Goal: Task Accomplishment & Management: Use online tool/utility

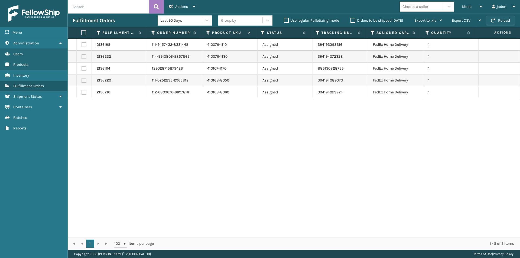
click at [513, 17] on button "Reload" at bounding box center [500, 21] width 29 height 10
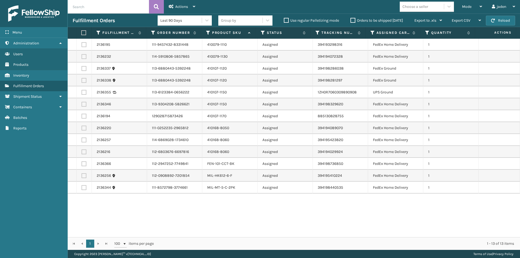
click at [81, 32] on th at bounding box center [83, 33] width 15 height 12
click at [84, 33] on label at bounding box center [83, 32] width 4 height 5
click at [82, 33] on input "checkbox" at bounding box center [81, 33] width 0 height 4
checkbox input "true"
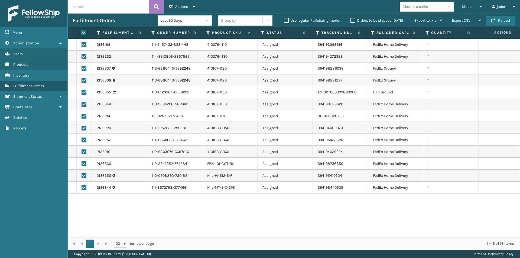
checkbox input "true"
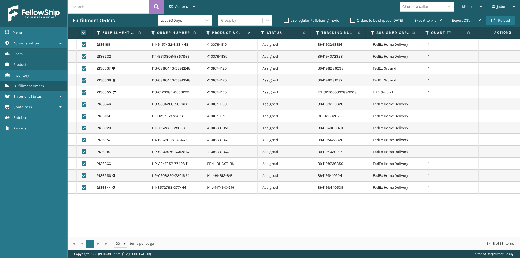
checkbox input "true"
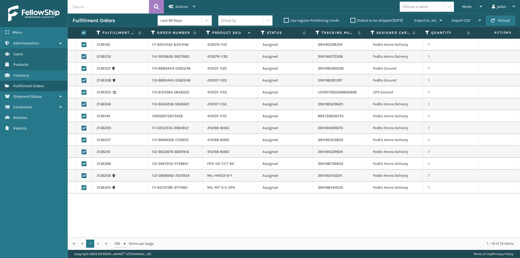
checkbox input "true"
click at [82, 91] on label at bounding box center [84, 92] width 5 height 5
click at [82, 91] on input "checkbox" at bounding box center [82, 92] width 0 height 4
checkbox input "false"
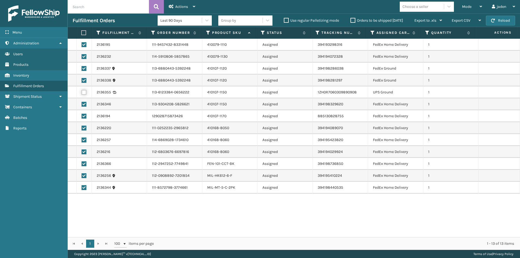
checkbox input "false"
drag, startPoint x: 246, startPoint y: 210, endPoint x: 183, endPoint y: 219, distance: 64.6
click at [183, 219] on div "2136195 111-9457432-8331448 410079-1110 Assigned 394193298316 FedEx Home Delive…" at bounding box center [294, 138] width 452 height 199
click at [86, 67] on label at bounding box center [84, 68] width 5 height 5
click at [82, 67] on input "checkbox" at bounding box center [82, 68] width 0 height 4
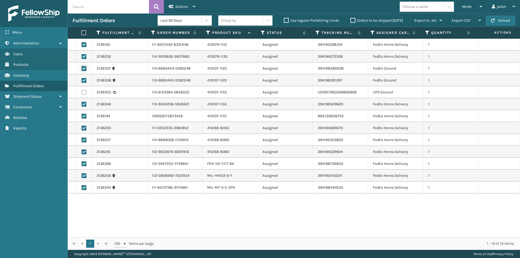
checkbox input "false"
click at [84, 77] on td at bounding box center [84, 80] width 15 height 12
click at [84, 80] on label at bounding box center [84, 80] width 5 height 5
click at [82, 80] on input "checkbox" at bounding box center [82, 80] width 0 height 4
checkbox input "false"
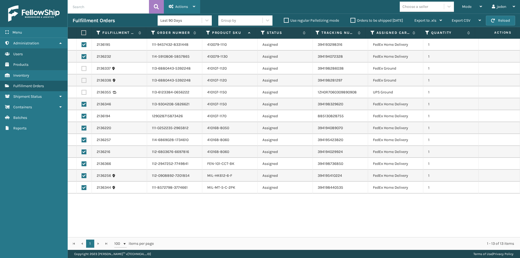
click at [183, 11] on div "Actions" at bounding box center [182, 7] width 27 height 14
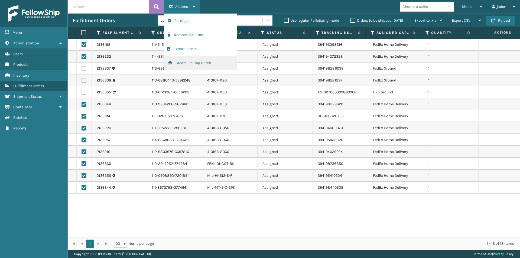
click at [188, 66] on button "Create Picking Batch" at bounding box center [200, 63] width 73 height 14
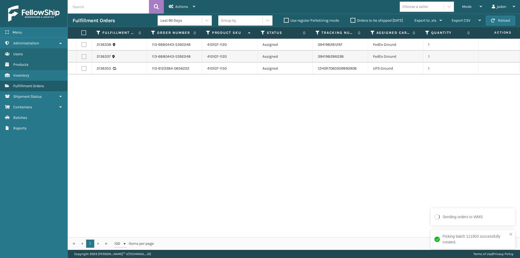
drag, startPoint x: 319, startPoint y: 124, endPoint x: 304, endPoint y: 123, distance: 14.4
drag, startPoint x: 304, startPoint y: 123, endPoint x: 138, endPoint y: 102, distance: 167.9
click at [139, 129] on div "2136338 113-6880443-5392248 410107-1120 Assigned 394198281297 FedEx Ground 1 21…" at bounding box center [294, 138] width 452 height 199
click at [83, 70] on label at bounding box center [84, 68] width 5 height 5
click at [82, 70] on input "checkbox" at bounding box center [82, 68] width 0 height 4
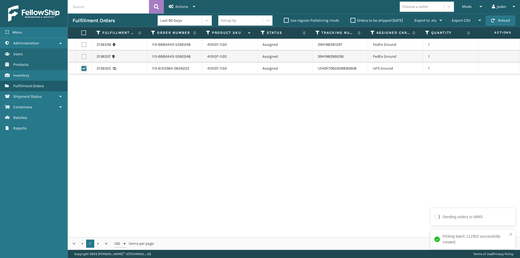
checkbox input "true"
drag, startPoint x: 168, startPoint y: 7, endPoint x: 167, endPoint y: 12, distance: 4.9
click at [168, 7] on div "Actions Settings Remove All Filters Export Labels Create Picking Batch" at bounding box center [182, 7] width 36 height 14
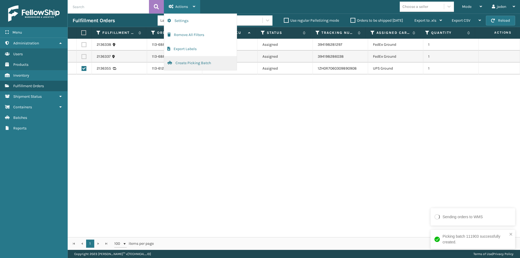
click at [175, 64] on button "Create Picking Batch" at bounding box center [200, 63] width 73 height 14
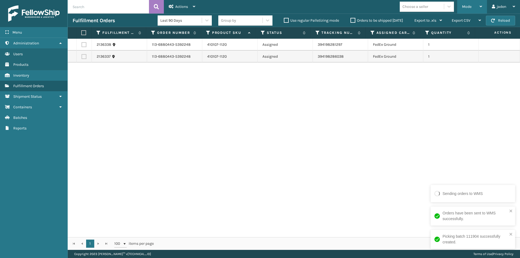
click at [463, 4] on span "Mode" at bounding box center [466, 6] width 9 height 5
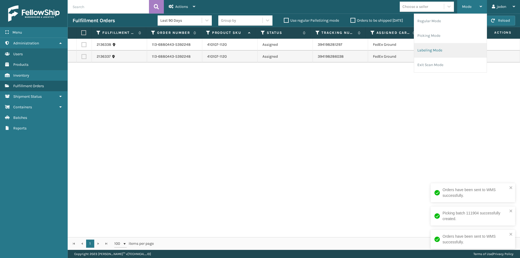
click at [441, 52] on li "Labeling Mode" at bounding box center [450, 50] width 73 height 15
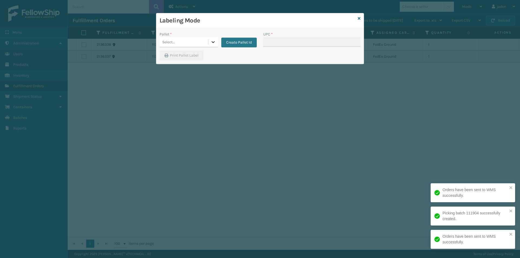
click at [214, 40] on div at bounding box center [213, 42] width 10 height 10
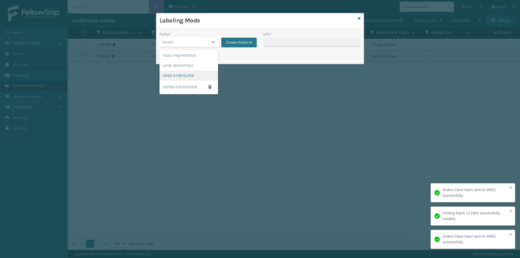
click at [175, 76] on div "UPSG-E718YGLFE6" at bounding box center [189, 76] width 58 height 10
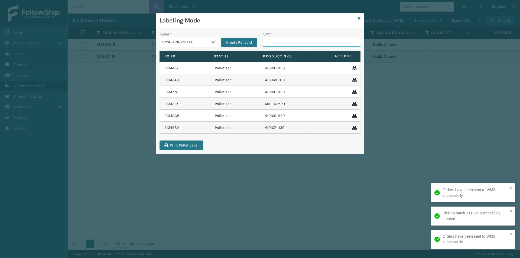
click at [307, 41] on input "UPC *" at bounding box center [311, 42] width 97 height 10
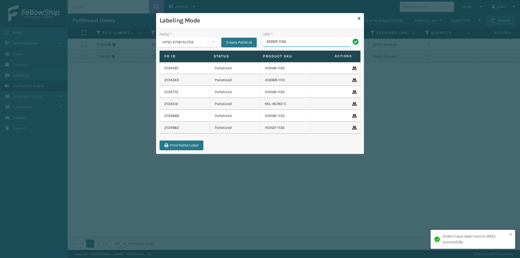
type input "410107-1150"
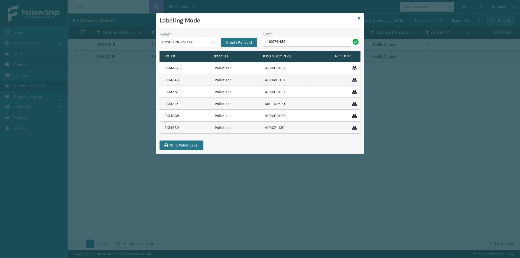
type input "410079-130"
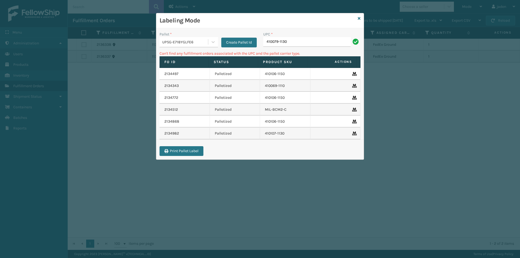
type input "410079-1130"
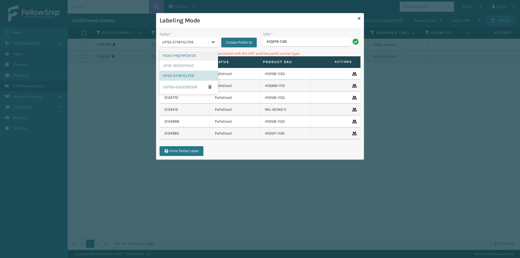
click at [210, 41] on icon at bounding box center [212, 41] width 5 height 5
click at [176, 58] on div "FDXG-P4QYMTAPZX" at bounding box center [189, 56] width 58 height 10
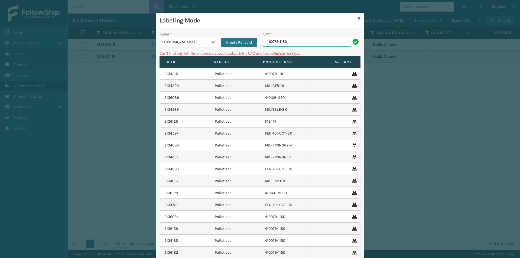
click at [321, 41] on input "410079-1130" at bounding box center [306, 42] width 87 height 10
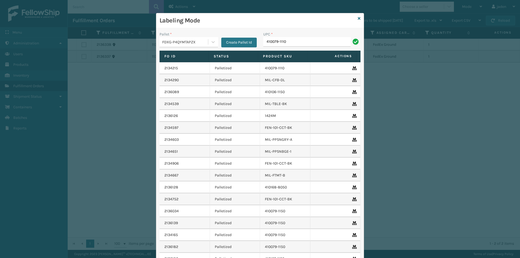
type input "410079-1110"
type input "410107-1170"
type input "410107-1150"
type input "410168-8050"
type input "410168-8060"
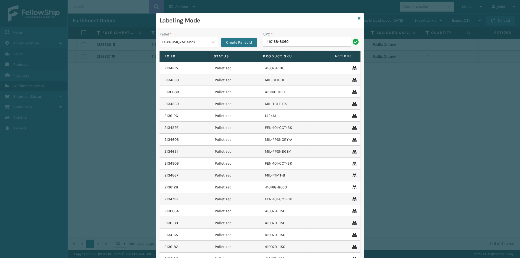
type input "410168-8060"
type input "8500460"
click at [358, 17] on icon at bounding box center [359, 19] width 3 height 4
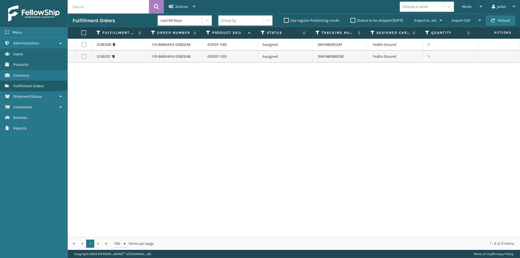
drag, startPoint x: 336, startPoint y: 97, endPoint x: 154, endPoint y: 115, distance: 182.7
click at [156, 124] on div "2136338 113-6880443-5392248 410107-1120 Assigned 394198281297 FedEx Ground 1 21…" at bounding box center [294, 138] width 452 height 199
click at [498, 20] on button "Reload" at bounding box center [500, 21] width 29 height 10
drag, startPoint x: 240, startPoint y: 97, endPoint x: 31, endPoint y: 2, distance: 230.1
click at [25, 114] on ul "Administration Users Products Inventory Fulfillment Orders Shipment Status Cont…" at bounding box center [33, 86] width 67 height 96
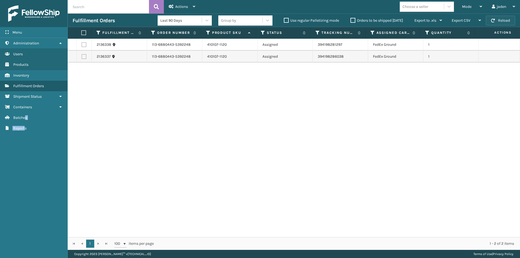
click at [507, 24] on button "Reload" at bounding box center [500, 21] width 29 height 10
click at [499, 19] on button "Reload" at bounding box center [500, 21] width 29 height 10
click at [496, 18] on button "Reload" at bounding box center [500, 21] width 29 height 10
drag, startPoint x: 344, startPoint y: 89, endPoint x: 175, endPoint y: 104, distance: 170.2
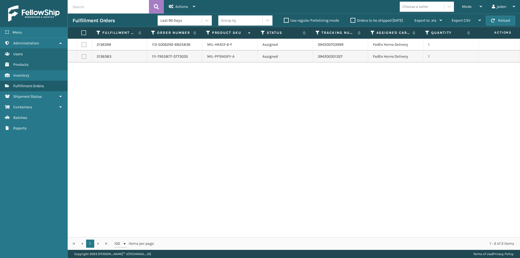
click at [175, 104] on div "2136399 113-5006292-6825836 MIL-HK612-6-F Assigned 394200703999 FedEx Home Deli…" at bounding box center [294, 138] width 452 height 199
click at [498, 23] on button "Reload" at bounding box center [500, 21] width 29 height 10
drag, startPoint x: 342, startPoint y: 153, endPoint x: 216, endPoint y: 145, distance: 126.2
click at [216, 145] on div "2136399 113-5006292-6825836 MIL-HK612-6-F Assigned 394200703999 FedEx Home Deli…" at bounding box center [294, 138] width 452 height 199
drag, startPoint x: 371, startPoint y: 107, endPoint x: 281, endPoint y: 101, distance: 90.1
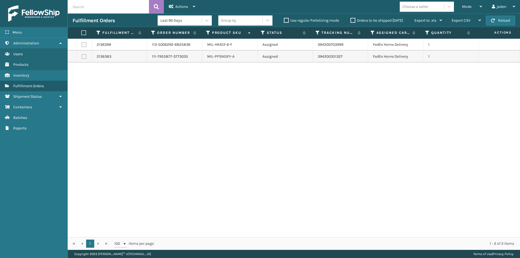
click at [185, 100] on div "2136399 113-5006292-6825836 MIL-HK612-6-F Assigned 394200703999 FedEx Home Deli…" at bounding box center [294, 138] width 452 height 199
drag, startPoint x: 349, startPoint y: 108, endPoint x: 318, endPoint y: 96, distance: 33.2
click at [177, 105] on div "2136399 113-5006292-6825836 MIL-HK612-6-F Assigned 394200703999 FedEx Home Deli…" at bounding box center [294, 138] width 452 height 199
drag, startPoint x: 349, startPoint y: 96, endPoint x: 182, endPoint y: 93, distance: 167.7
click at [182, 93] on div "2136399 113-5006292-6825836 MIL-HK612-6-F Assigned 394200703999 FedEx Home Deli…" at bounding box center [294, 138] width 452 height 199
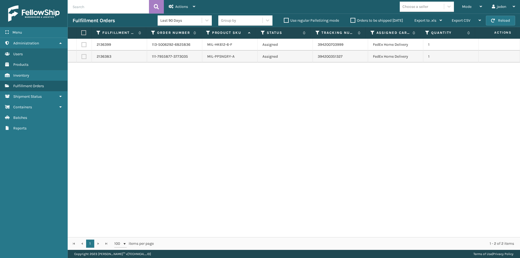
drag, startPoint x: 374, startPoint y: 90, endPoint x: 221, endPoint y: 98, distance: 152.9
click at [151, 105] on div "2136399 113-5006292-6825836 MIL-HK612-6-F Assigned 394200703999 FedEx Home Deli…" at bounding box center [294, 138] width 452 height 199
drag, startPoint x: 374, startPoint y: 96, endPoint x: 340, endPoint y: 82, distance: 36.9
click at [171, 96] on div "2136399 113-5006292-6825836 MIL-HK612-6-F Assigned 394200703999 FedEx Home Deli…" at bounding box center [294, 138] width 452 height 199
drag, startPoint x: 386, startPoint y: 85, endPoint x: 339, endPoint y: 79, distance: 48.0
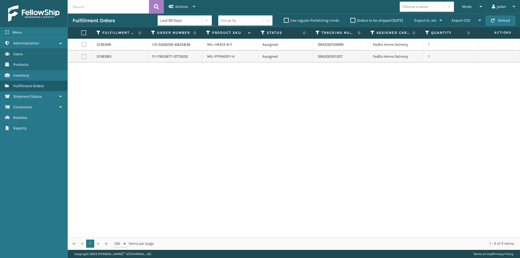
click at [183, 95] on div "2136399 113-5006292-6825836 MIL-HK612-6-F Assigned 394200703999 FedEx Home Deli…" at bounding box center [294, 138] width 452 height 199
drag, startPoint x: 364, startPoint y: 79, endPoint x: 321, endPoint y: 80, distance: 43.1
drag, startPoint x: 321, startPoint y: 80, endPoint x: 247, endPoint y: 22, distance: 94.3
click at [159, 99] on div "2136399 113-5006292-6825836 MIL-HK612-6-F Assigned 394200703999 FedEx Home Deli…" at bounding box center [294, 138] width 452 height 199
click at [508, 17] on button "Reload" at bounding box center [500, 21] width 29 height 10
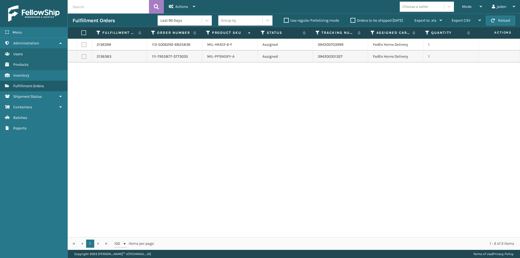
drag, startPoint x: 334, startPoint y: 109, endPoint x: 296, endPoint y: 24, distance: 93.3
click at [191, 99] on div "2136399 113-5006292-6825836 MIL-HK612-6-F Assigned 394200703999 FedEx Home Deli…" at bounding box center [294, 138] width 452 height 199
click at [473, 12] on div "Mode" at bounding box center [472, 7] width 20 height 14
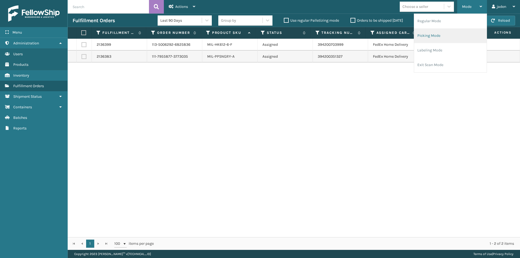
click at [437, 37] on li "Picking Mode" at bounding box center [450, 35] width 73 height 15
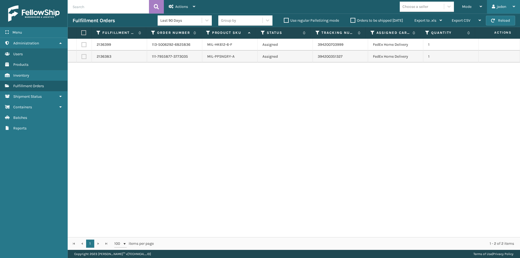
click at [503, 13] on div "jaden" at bounding box center [503, 7] width 23 height 14
click at [456, 87] on div "2136399 113-5006292-6825836 MIL-HK612-6-F Assigned 394200703999 FedEx Home Deli…" at bounding box center [294, 138] width 452 height 199
click at [499, 19] on button "Reload" at bounding box center [500, 21] width 29 height 10
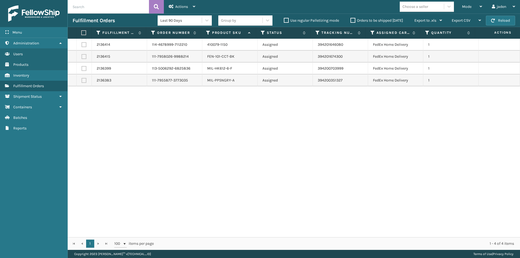
drag, startPoint x: 329, startPoint y: 125, endPoint x: 207, endPoint y: 109, distance: 123.4
click at [192, 134] on div "2136414 114-4678999-7112210 410079-1150 Assigned 394201646080 FedEx Home Delive…" at bounding box center [294, 138] width 452 height 199
click at [468, 6] on span "Mode" at bounding box center [466, 6] width 9 height 5
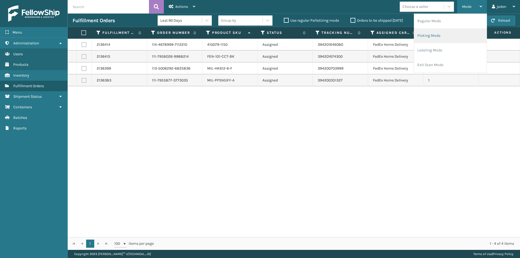
click at [441, 34] on li "Picking Mode" at bounding box center [450, 35] width 73 height 15
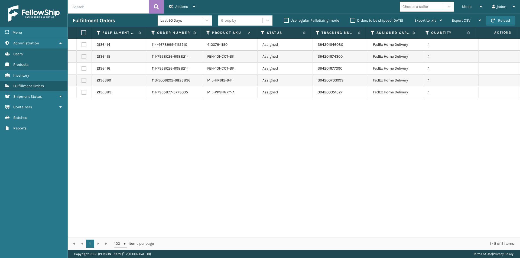
drag, startPoint x: 364, startPoint y: 105, endPoint x: 360, endPoint y: 105, distance: 4.1
drag, startPoint x: 360, startPoint y: 105, endPoint x: 242, endPoint y: 130, distance: 121.3
click at [236, 136] on div "2136414 114-4678999-7112210 410079-1150 Assigned 394201646080 FedEx Home Delive…" at bounding box center [294, 138] width 452 height 199
click at [499, 21] on button "Reload" at bounding box center [500, 21] width 29 height 10
drag, startPoint x: 352, startPoint y: 140, endPoint x: 353, endPoint y: 34, distance: 106.7
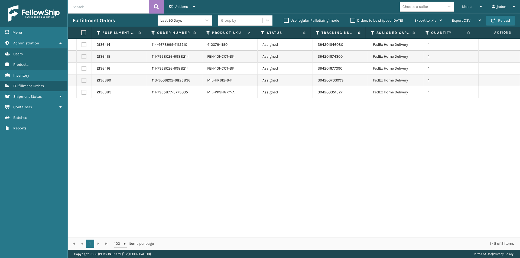
click at [188, 141] on div "2136414 114-4678999-7112210 410079-1150 Assigned 394201646080 FedEx Home Delive…" at bounding box center [294, 138] width 452 height 199
click at [496, 22] on button "Reload" at bounding box center [500, 21] width 29 height 10
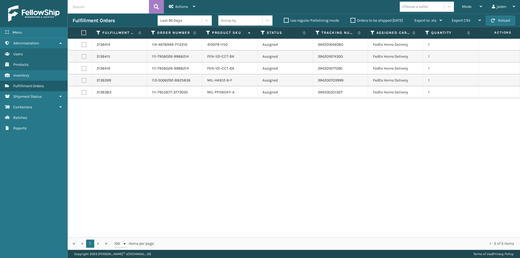
click at [496, 22] on button "Reload" at bounding box center [500, 21] width 29 height 10
drag, startPoint x: 336, startPoint y: 125, endPoint x: 334, endPoint y: 125, distance: 2.7
drag, startPoint x: 334, startPoint y: 125, endPoint x: 223, endPoint y: 135, distance: 111.4
click at [222, 135] on div "2136414 114-4678999-7112210 410079-1150 Assigned 394201646080 FedEx Home Delive…" at bounding box center [294, 138] width 452 height 199
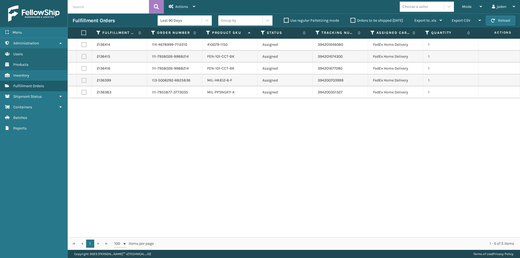
drag, startPoint x: 287, startPoint y: 125, endPoint x: 218, endPoint y: 122, distance: 69.4
click at [197, 123] on div "2136414 114-4678999-7112210 410079-1150 Assigned 394201646080 FedEx Home Delive…" at bounding box center [294, 138] width 452 height 199
drag, startPoint x: 269, startPoint y: 120, endPoint x: 312, endPoint y: 122, distance: 42.9
click at [226, 121] on div "2136414 114-4678999-7112210 410079-1150 Assigned 394201646080 FedEx Home Delive…" at bounding box center [294, 138] width 452 height 199
drag, startPoint x: 312, startPoint y: 122, endPoint x: 308, endPoint y: 122, distance: 3.8
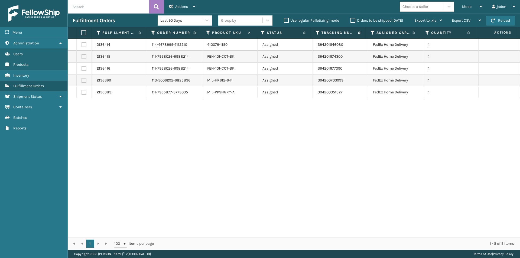
drag, startPoint x: 308, startPoint y: 122, endPoint x: 355, endPoint y: 35, distance: 99.4
click at [237, 122] on div "2136414 114-4678999-7112210 410079-1150 Assigned 394201646080 FedEx Home Delive…" at bounding box center [294, 138] width 452 height 199
click at [494, 17] on button "Reload" at bounding box center [500, 21] width 29 height 10
drag, startPoint x: 351, startPoint y: 122, endPoint x: 218, endPoint y: 127, distance: 132.5
click at [214, 129] on div "2136414 114-4678999-7112210 410079-1150 Assigned 394201646080 FedEx Home Delive…" at bounding box center [294, 138] width 452 height 199
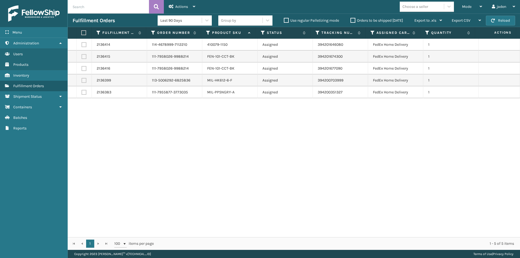
drag, startPoint x: 269, startPoint y: 127, endPoint x: 249, endPoint y: 123, distance: 20.6
click at [228, 126] on div "2136414 114-4678999-7112210 410079-1150 Assigned 394201646080 FedEx Home Delive…" at bounding box center [294, 138] width 452 height 199
drag, startPoint x: 280, startPoint y: 120, endPoint x: 262, endPoint y: 122, distance: 18.5
click at [213, 122] on div "2136414 114-4678999-7112210 410079-1150 Assigned 394201646080 FedEx Home Delive…" at bounding box center [294, 138] width 452 height 199
drag, startPoint x: 284, startPoint y: 122, endPoint x: 261, endPoint y: 118, distance: 23.0
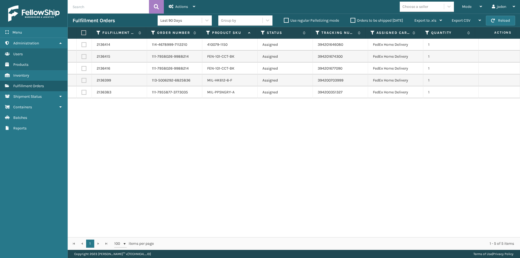
click at [214, 118] on div "2136414 114-4678999-7112210 410079-1150 Assigned 394201646080 FedEx Home Delive…" at bounding box center [294, 138] width 452 height 199
drag, startPoint x: 278, startPoint y: 119, endPoint x: 230, endPoint y: 121, distance: 47.4
click at [230, 121] on div "2136414 114-4678999-7112210 410079-1150 Assigned 394201646080 FedEx Home Delive…" at bounding box center [294, 138] width 452 height 199
click at [497, 22] on button "Reload" at bounding box center [500, 21] width 29 height 10
drag, startPoint x: 271, startPoint y: 116, endPoint x: 234, endPoint y: 117, distance: 37.1
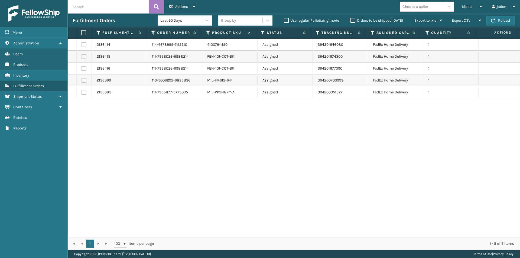
click at [234, 117] on div "2136414 114-4678999-7112210 410079-1150 Assigned 394201646080 FedEx Home Delive…" at bounding box center [294, 138] width 452 height 199
click at [507, 17] on button "Reload" at bounding box center [500, 21] width 29 height 10
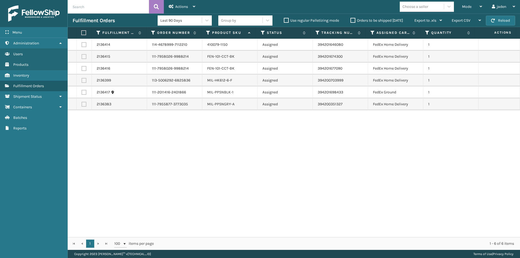
drag, startPoint x: 314, startPoint y: 125, endPoint x: 310, endPoint y: 127, distance: 4.6
drag, startPoint x: 310, startPoint y: 127, endPoint x: 255, endPoint y: 151, distance: 59.8
click at [232, 152] on div "2136414 114-4678999-7112210 410079-1150 Assigned 394201646080 FedEx Home Delive…" at bounding box center [294, 138] width 452 height 199
drag, startPoint x: 406, startPoint y: 164, endPoint x: 401, endPoint y: 164, distance: 6.0
drag, startPoint x: 401, startPoint y: 164, endPoint x: 346, endPoint y: 180, distance: 56.7
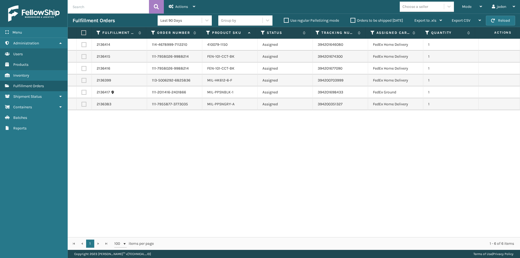
click at [296, 180] on div "2136414 114-4678999-7112210 410079-1150 Assigned 394201646080 FedEx Home Delive…" at bounding box center [294, 138] width 452 height 199
drag, startPoint x: 405, startPoint y: 178, endPoint x: 281, endPoint y: 139, distance: 130.5
click at [199, 167] on div "2136414 114-4678999-7112210 410079-1150 Assigned 394201646080 FedEx Home Delive…" at bounding box center [294, 138] width 452 height 199
drag, startPoint x: 384, startPoint y: 130, endPoint x: 259, endPoint y: 142, distance: 126.2
click at [248, 144] on div "2136414 114-4678999-7112210 410079-1150 Assigned 394201646080 FedEx Home Delive…" at bounding box center [294, 138] width 452 height 199
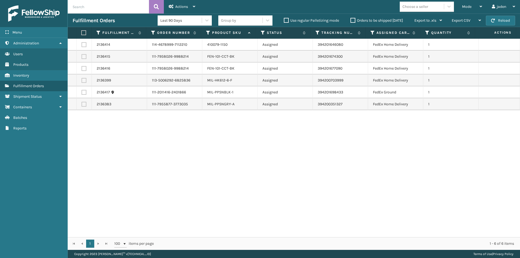
drag, startPoint x: 381, startPoint y: 149, endPoint x: 371, endPoint y: 149, distance: 9.7
drag, startPoint x: 371, startPoint y: 149, endPoint x: 311, endPoint y: 154, distance: 60.6
click at [193, 148] on div "2136414 114-4678999-7112210 410079-1150 Assigned 394201646080 FedEx Home Delive…" at bounding box center [294, 138] width 452 height 199
drag, startPoint x: 332, startPoint y: 157, endPoint x: 385, endPoint y: 166, distance: 53.0
click at [187, 166] on div "2136414 114-4678999-7112210 410079-1150 Assigned 394201646080 FedEx Home Delive…" at bounding box center [294, 138] width 452 height 199
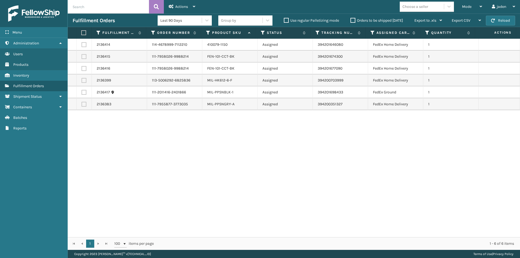
drag, startPoint x: 393, startPoint y: 167, endPoint x: 200, endPoint y: 171, distance: 192.9
click at [200, 171] on div "2136414 114-4678999-7112210 410079-1150 Assigned 394201646080 FedEx Home Delive…" at bounding box center [294, 138] width 452 height 199
drag, startPoint x: 358, startPoint y: 169, endPoint x: 254, endPoint y: 183, distance: 104.7
click at [240, 183] on div "2136414 114-4678999-7112210 410079-1150 Assigned 394201646080 FedEx Home Delive…" at bounding box center [294, 138] width 452 height 199
click at [220, 189] on div "2136414 114-4678999-7112210 410079-1150 Assigned 394201646080 FedEx Home Delive…" at bounding box center [294, 138] width 452 height 199
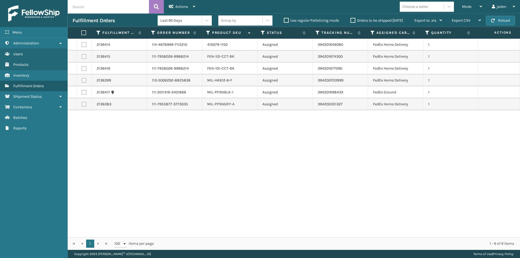
drag, startPoint x: 399, startPoint y: 207, endPoint x: 395, endPoint y: 205, distance: 4.6
drag, startPoint x: 395, startPoint y: 205, endPoint x: 326, endPoint y: 213, distance: 69.7
click at [245, 213] on div "2136414 114-4678999-7112210 410079-1150 Assigned 394201646080 FedEx Home Delive…" at bounding box center [294, 138] width 452 height 199
drag, startPoint x: 359, startPoint y: 213, endPoint x: 228, endPoint y: 206, distance: 131.0
click at [221, 213] on div "2136414 114-4678999-7112210 410079-1150 Assigned 394201646080 FedEx Home Delive…" at bounding box center [294, 138] width 452 height 199
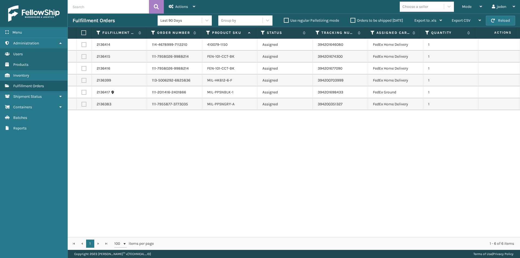
drag, startPoint x: 349, startPoint y: 187, endPoint x: 344, endPoint y: 187, distance: 4.9
drag, startPoint x: 344, startPoint y: 187, endPoint x: 200, endPoint y: 209, distance: 146.6
click at [188, 208] on div "2136414 114-4678999-7112210 410079-1150 Assigned 394201646080 FedEx Home Delive…" at bounding box center [294, 138] width 452 height 199
drag, startPoint x: 318, startPoint y: 207, endPoint x: 199, endPoint y: 207, distance: 118.9
click at [199, 207] on div "2136414 114-4678999-7112210 410079-1150 Assigned 394201646080 FedEx Home Delive…" at bounding box center [294, 138] width 452 height 199
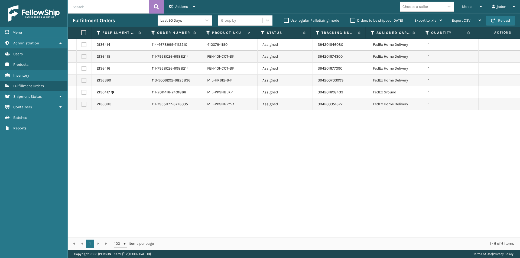
click at [83, 33] on label at bounding box center [83, 32] width 4 height 5
click at [82, 33] on input "checkbox" at bounding box center [81, 33] width 0 height 4
checkbox input "true"
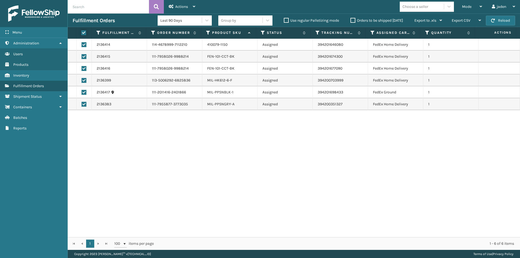
checkbox input "true"
click at [80, 33] on th at bounding box center [83, 33] width 15 height 12
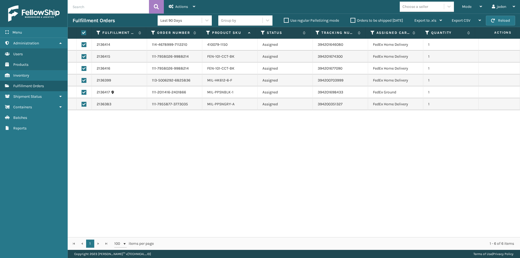
click at [85, 33] on label at bounding box center [83, 32] width 4 height 5
click at [82, 33] on input "checkbox" at bounding box center [81, 33] width 0 height 4
checkbox input "false"
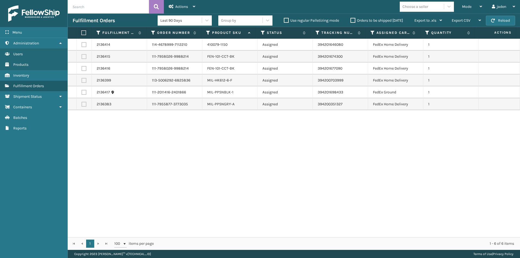
checkbox input "false"
click at [510, 19] on button "Reload" at bounding box center [500, 21] width 29 height 10
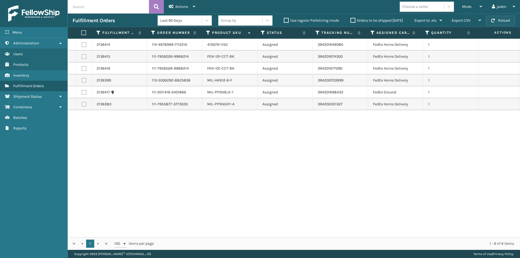
click at [507, 22] on button "Reload" at bounding box center [500, 21] width 29 height 10
drag, startPoint x: 320, startPoint y: 149, endPoint x: 192, endPoint y: 165, distance: 128.8
click at [192, 165] on div "2136414 114-4678999-7112210 410079-1150 Assigned 394201646080 FedEx Home Delive…" at bounding box center [294, 138] width 452 height 199
drag, startPoint x: 336, startPoint y: 164, endPoint x: 152, endPoint y: 59, distance: 211.8
click at [206, 178] on div "2136414 114-4678999-7112210 410079-1150 Assigned 394201646080 FedEx Home Delive…" at bounding box center [294, 138] width 452 height 199
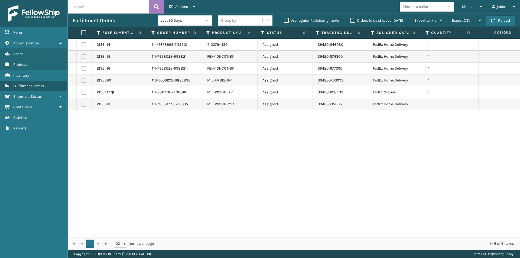
click at [83, 34] on label at bounding box center [83, 32] width 4 height 5
click at [82, 34] on input "checkbox" at bounding box center [81, 33] width 0 height 4
checkbox input "true"
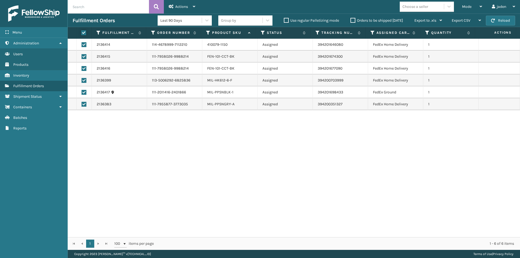
checkbox input "true"
click at [174, 4] on div "Actions" at bounding box center [182, 7] width 27 height 14
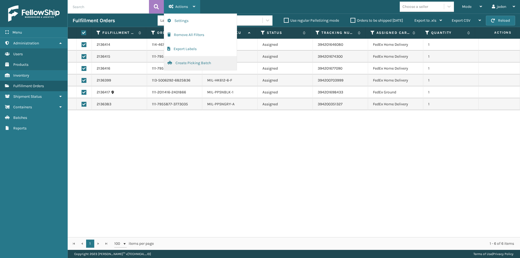
click at [192, 63] on button "Create Picking Batch" at bounding box center [200, 63] width 73 height 14
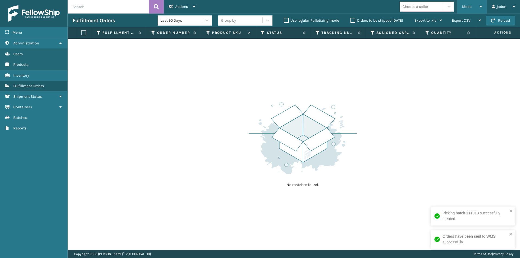
click at [480, 4] on div "Mode" at bounding box center [472, 7] width 20 height 14
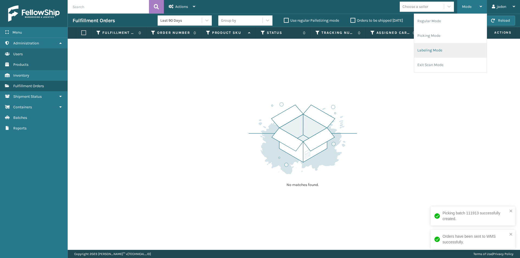
click at [439, 50] on li "Labeling Mode" at bounding box center [450, 50] width 73 height 15
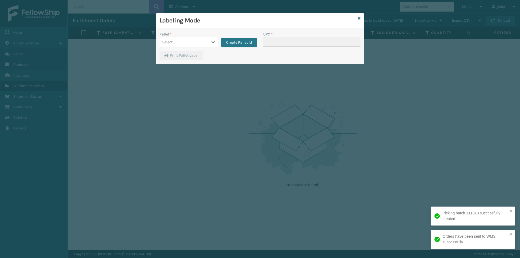
click at [204, 40] on div "Select..." at bounding box center [184, 42] width 48 height 9
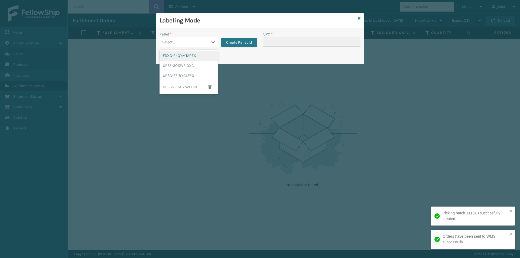
click at [179, 54] on div "FDXG-P4QYMTAPZX" at bounding box center [189, 56] width 58 height 10
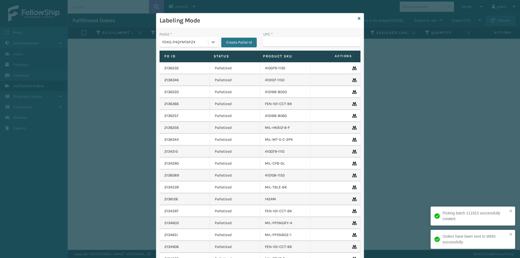
click at [284, 47] on div "UPC *" at bounding box center [312, 40] width 104 height 19
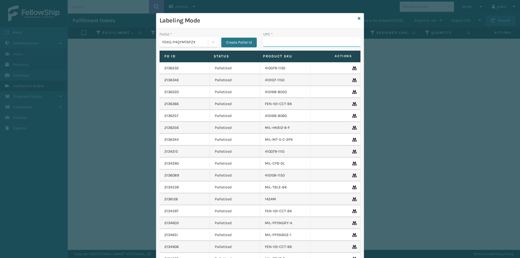
click at [287, 44] on input "UPC *" at bounding box center [311, 42] width 97 height 10
type input "410079-1150"
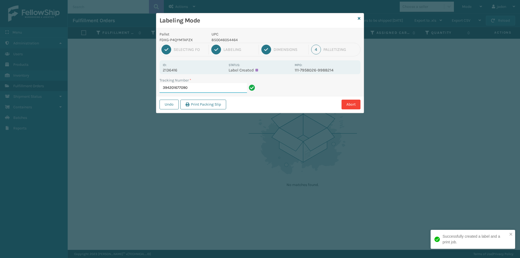
click at [184, 89] on input "394201677090" at bounding box center [203, 88] width 87 height 10
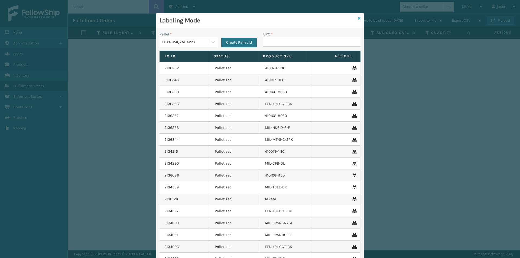
click at [358, 18] on icon at bounding box center [359, 19] width 3 height 4
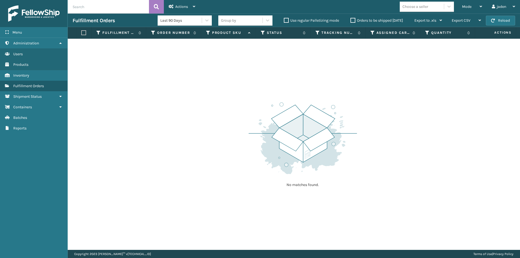
drag, startPoint x: 239, startPoint y: 96, endPoint x: 112, endPoint y: 116, distance: 128.6
click at [112, 118] on div "No matches found." at bounding box center [294, 144] width 452 height 211
click at [498, 19] on button "Reload" at bounding box center [500, 21] width 29 height 10
click at [502, 21] on button "Reload" at bounding box center [500, 21] width 29 height 10
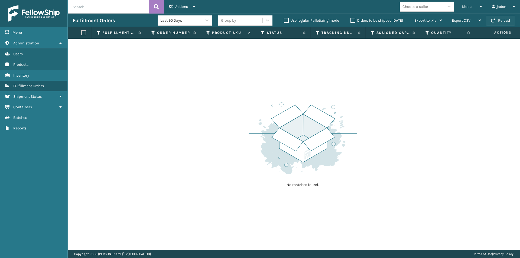
click at [502, 21] on button "Reload" at bounding box center [500, 21] width 29 height 10
drag, startPoint x: 313, startPoint y: 64, endPoint x: 191, endPoint y: 69, distance: 122.8
click at [191, 69] on div "No matches found." at bounding box center [294, 144] width 452 height 211
click at [505, 23] on button "Reload" at bounding box center [500, 21] width 29 height 10
click at [470, 9] on div "Mode" at bounding box center [472, 7] width 20 height 14
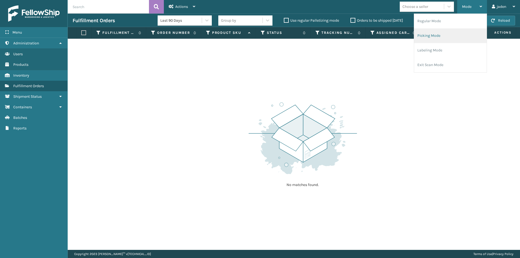
click at [454, 34] on li "Picking Mode" at bounding box center [450, 35] width 73 height 15
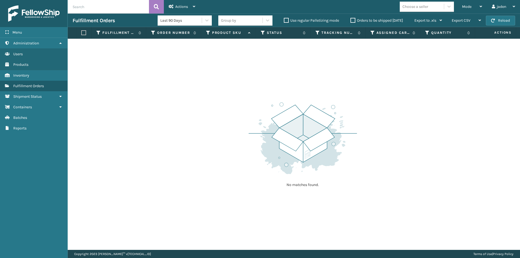
drag, startPoint x: 391, startPoint y: 87, endPoint x: 386, endPoint y: 86, distance: 4.5
drag, startPoint x: 386, startPoint y: 86, endPoint x: 268, endPoint y: 35, distance: 128.6
click at [190, 57] on div "No matches found." at bounding box center [294, 144] width 452 height 211
click at [498, 16] on button "Reload" at bounding box center [500, 21] width 29 height 10
click at [499, 21] on button "Reload" at bounding box center [500, 21] width 29 height 10
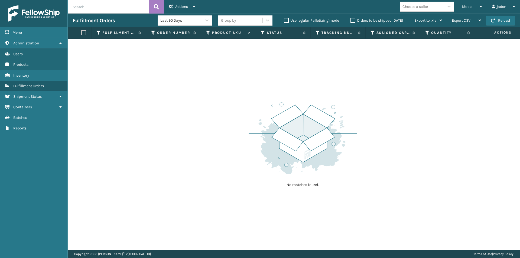
drag, startPoint x: 311, startPoint y: 71, endPoint x: 306, endPoint y: 73, distance: 5.7
drag, startPoint x: 306, startPoint y: 73, endPoint x: 168, endPoint y: 72, distance: 137.6
click at [178, 86] on div "No matches found." at bounding box center [294, 144] width 452 height 211
click at [508, 19] on button "Reload" at bounding box center [500, 21] width 29 height 10
click at [351, 21] on label "Orders to be shipped [DATE]" at bounding box center [376, 20] width 53 height 5
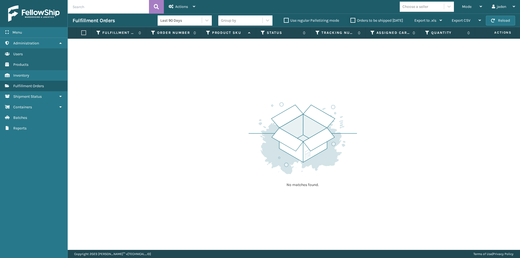
click at [351, 21] on input "Orders to be shipped [DATE]" at bounding box center [350, 19] width 0 height 4
click at [503, 22] on button "Reload" at bounding box center [500, 21] width 29 height 10
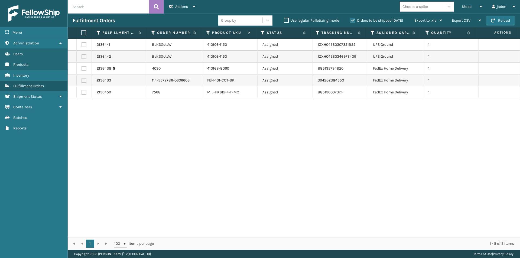
drag, startPoint x: 336, startPoint y: 170, endPoint x: 211, endPoint y: 168, distance: 124.8
click at [213, 168] on div "2136441 BsK3GctLW 410106-1150 Assigned 1ZXH04530307321822 UPS Ground 1 2136442 …" at bounding box center [294, 138] width 452 height 199
click at [84, 59] on label at bounding box center [84, 56] width 5 height 5
click at [82, 58] on input "checkbox" at bounding box center [82, 56] width 0 height 4
checkbox input "true"
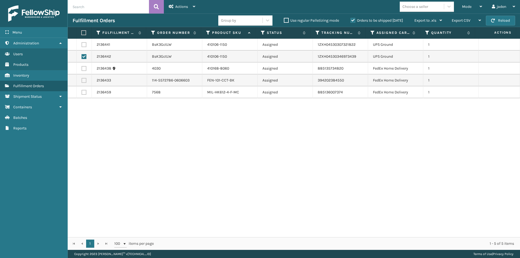
click at [86, 44] on label at bounding box center [84, 44] width 5 height 5
click at [82, 44] on input "checkbox" at bounding box center [82, 44] width 0 height 4
checkbox input "true"
click at [83, 32] on label at bounding box center [83, 32] width 4 height 5
click at [82, 32] on input "checkbox" at bounding box center [81, 33] width 0 height 4
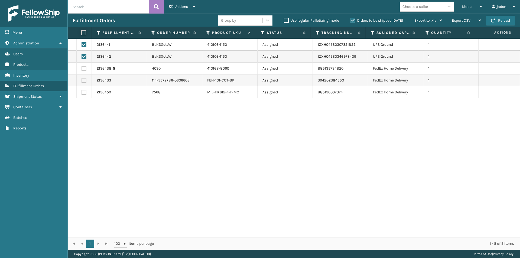
checkbox input "true"
click at [178, 5] on span "Actions" at bounding box center [181, 6] width 13 height 5
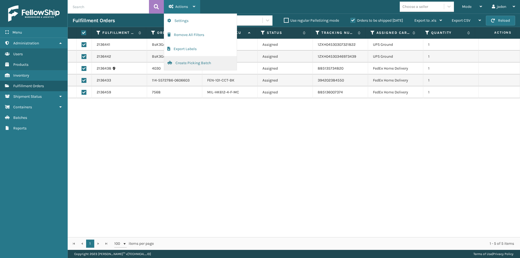
click at [181, 63] on button "Create Picking Batch" at bounding box center [200, 63] width 73 height 14
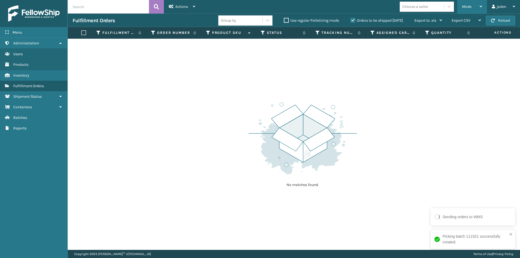
click at [470, 6] on span "Mode" at bounding box center [466, 6] width 9 height 5
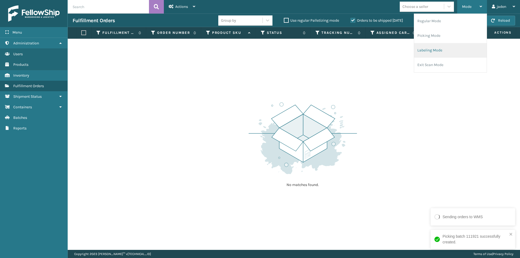
click at [444, 44] on li "Labeling Mode" at bounding box center [450, 50] width 73 height 15
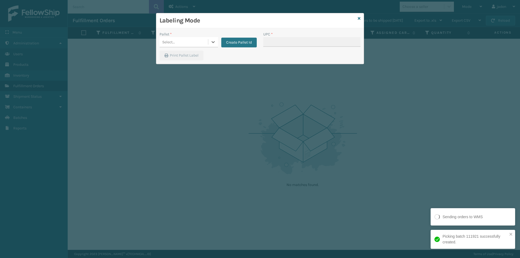
drag, startPoint x: 207, startPoint y: 40, endPoint x: 204, endPoint y: 45, distance: 6.4
click at [208, 40] on div "Select..." at bounding box center [184, 42] width 48 height 9
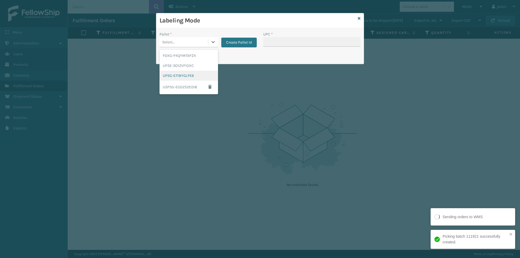
click at [178, 73] on div "UPSG-E718YGLFE6" at bounding box center [189, 76] width 58 height 10
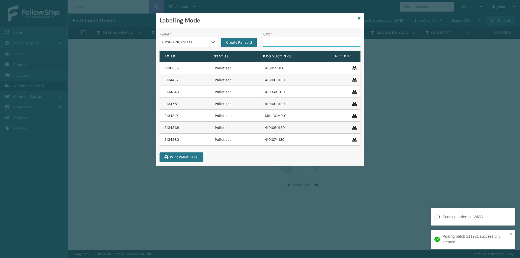
click at [316, 44] on input "UPC *" at bounding box center [311, 42] width 97 height 10
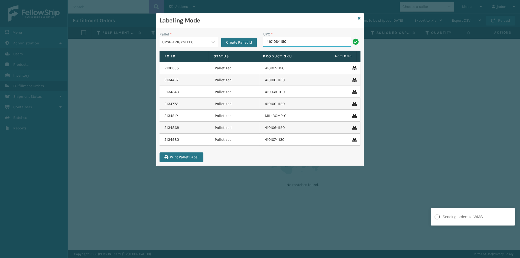
type input "410106-1150"
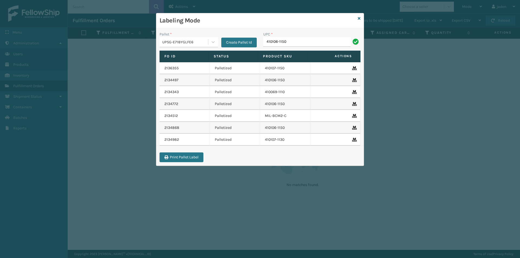
type input "410106-1150"
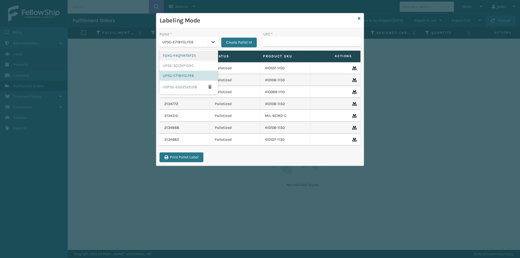
click at [210, 39] on div at bounding box center [213, 42] width 10 height 10
click at [176, 58] on div "FDXG-P4QYMTAPZX" at bounding box center [189, 56] width 58 height 10
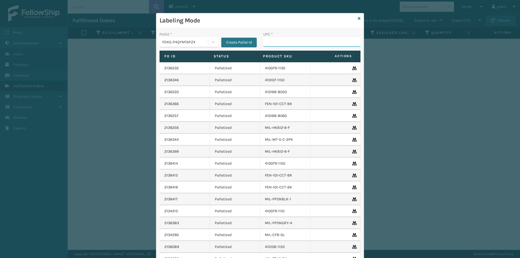
click at [295, 41] on input "UPC *" at bounding box center [311, 42] width 97 height 10
type input "410168-8050"
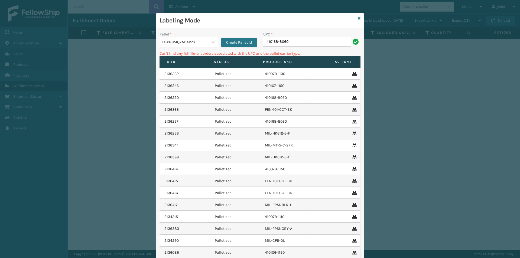
type input "410168-8060"
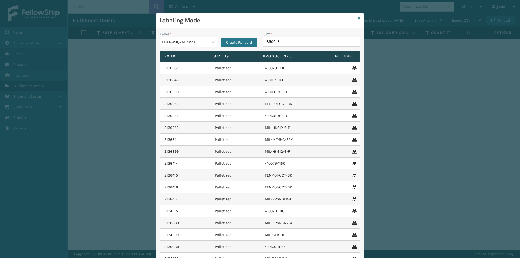
type input "8500460"
click at [359, 19] on div "Labeling Mode" at bounding box center [259, 20] width 207 height 15
click at [358, 18] on icon at bounding box center [359, 19] width 3 height 4
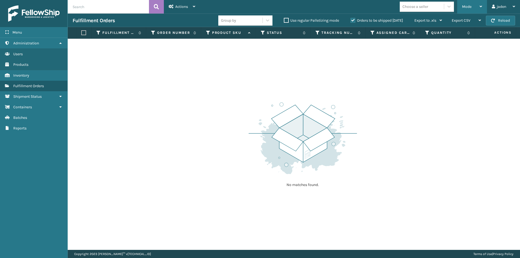
click at [470, 7] on span "Mode" at bounding box center [466, 6] width 9 height 5
click at [353, 21] on label "Orders to be shipped [DATE]" at bounding box center [376, 20] width 53 height 5
click at [351, 21] on input "Orders to be shipped [DATE]" at bounding box center [350, 19] width 0 height 4
click at [462, 9] on span "Mode" at bounding box center [466, 6] width 9 height 5
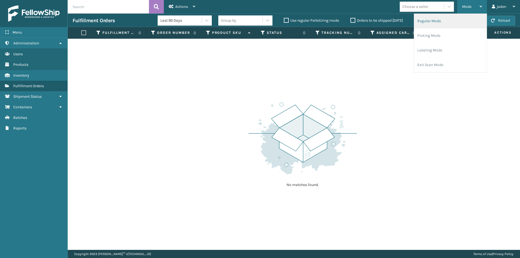
click at [432, 24] on li "Regular Mode" at bounding box center [450, 21] width 73 height 15
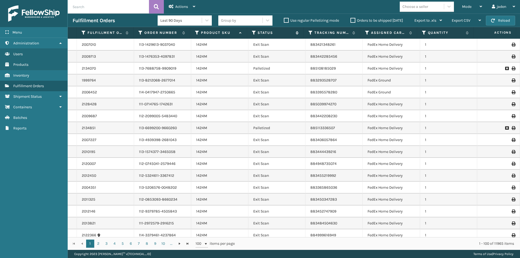
click at [252, 33] on icon at bounding box center [254, 32] width 4 height 5
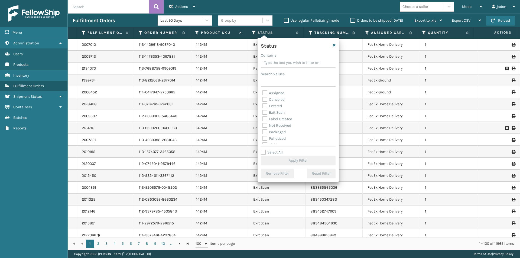
drag, startPoint x: 311, startPoint y: 60, endPoint x: 286, endPoint y: 63, distance: 24.6
click at [286, 63] on input "Contains" at bounding box center [298, 63] width 75 height 10
click at [267, 112] on div "Picking" at bounding box center [297, 115] width 71 height 6
click at [267, 115] on label "Picking" at bounding box center [271, 114] width 19 height 5
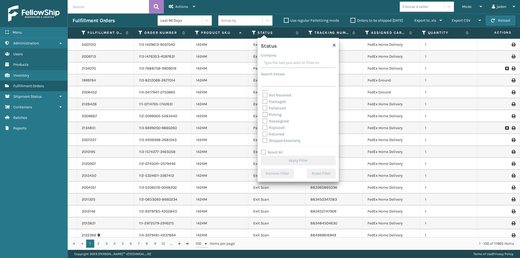
click at [263, 115] on input "Picking" at bounding box center [262, 114] width 0 height 4
checkbox input "true"
click at [298, 161] on button "Apply Filter" at bounding box center [298, 161] width 75 height 10
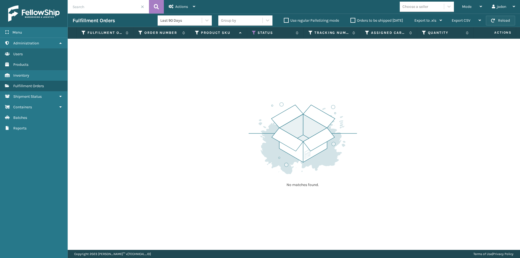
click at [509, 22] on button "Reload" at bounding box center [500, 21] width 29 height 10
click at [469, 6] on span "Mode" at bounding box center [466, 6] width 9 height 5
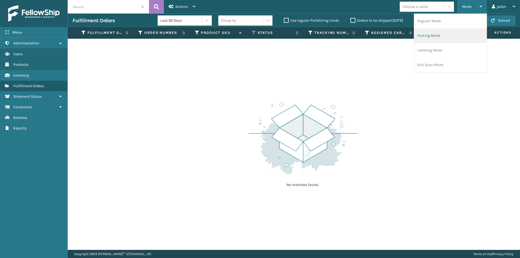
click at [448, 32] on li "Picking Mode" at bounding box center [450, 35] width 73 height 15
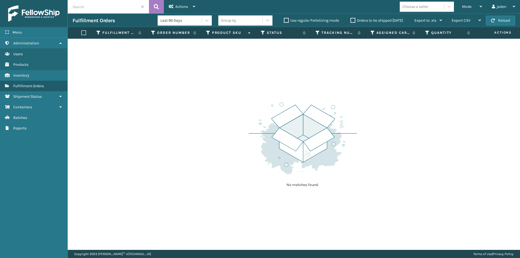
drag, startPoint x: 365, startPoint y: 87, endPoint x: 402, endPoint y: 24, distance: 73.5
click at [249, 94] on div "No matches found." at bounding box center [294, 144] width 452 height 211
click at [496, 22] on button "Reload" at bounding box center [500, 21] width 29 height 10
click at [474, 2] on div "Mode" at bounding box center [472, 7] width 20 height 14
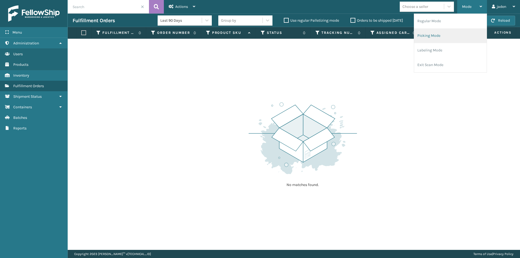
click at [449, 34] on li "Picking Mode" at bounding box center [450, 35] width 73 height 15
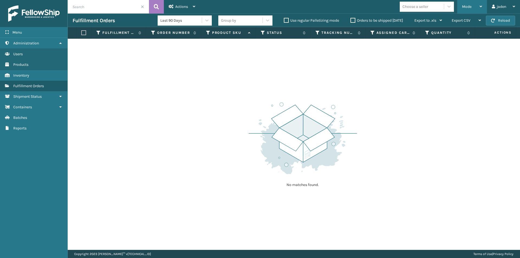
click at [473, 2] on div "Mode" at bounding box center [472, 7] width 20 height 14
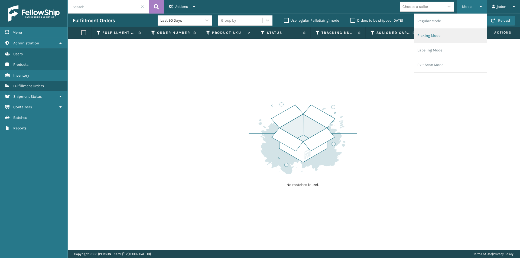
click at [441, 39] on li "Picking Mode" at bounding box center [450, 35] width 73 height 15
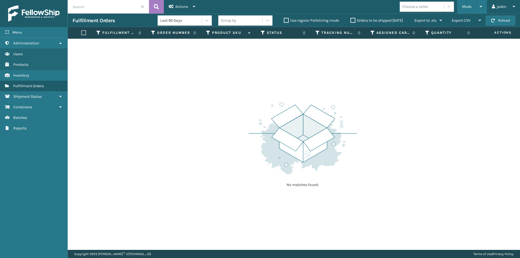
click at [468, 6] on span "Mode" at bounding box center [466, 6] width 9 height 5
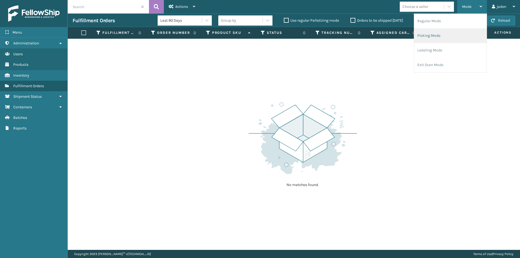
click at [438, 34] on li "Picking Mode" at bounding box center [450, 35] width 73 height 15
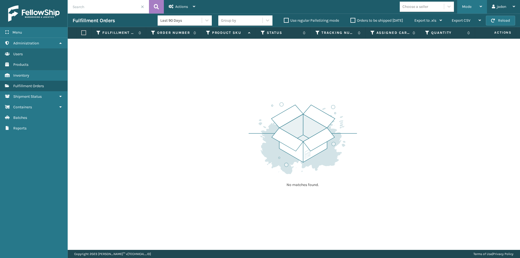
click at [470, 6] on span "Mode" at bounding box center [466, 6] width 9 height 5
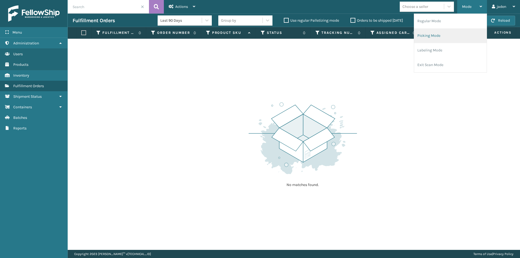
click at [450, 35] on li "Picking Mode" at bounding box center [450, 35] width 73 height 15
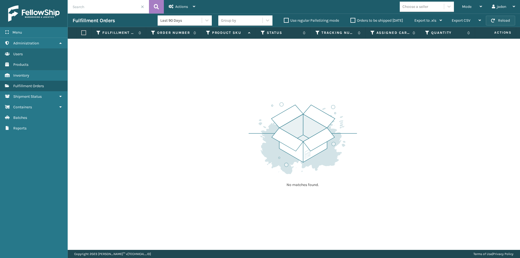
click at [500, 24] on button "Reload" at bounding box center [500, 21] width 29 height 10
click at [469, 9] on div "Mode" at bounding box center [472, 7] width 20 height 14
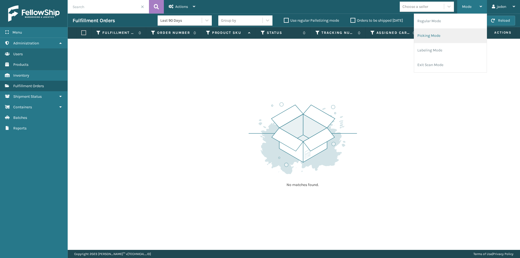
click at [448, 35] on li "Picking Mode" at bounding box center [450, 35] width 73 height 15
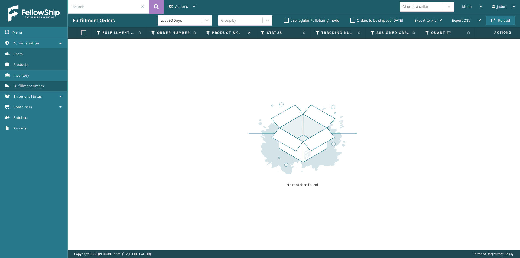
click at [350, 21] on label "Orders to be shipped [DATE]" at bounding box center [376, 20] width 53 height 5
click at [350, 21] on input "Orders to be shipped [DATE]" at bounding box center [350, 19] width 0 height 4
click at [495, 19] on span "button" at bounding box center [493, 21] width 4 height 4
click at [468, 2] on div "Mode" at bounding box center [472, 7] width 20 height 14
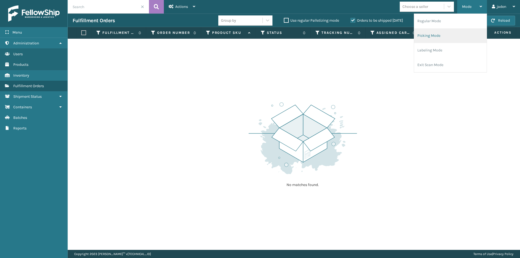
click at [440, 35] on li "Picking Mode" at bounding box center [450, 35] width 73 height 15
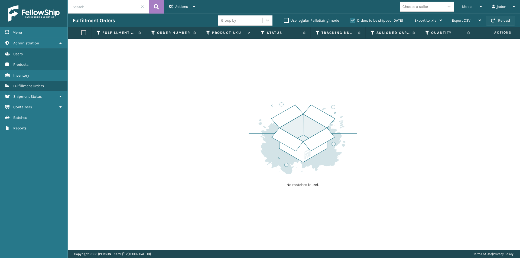
click at [497, 20] on button "Reload" at bounding box center [500, 21] width 29 height 10
drag, startPoint x: 357, startPoint y: 96, endPoint x: 264, endPoint y: 81, distance: 94.6
click at [259, 84] on div "No matches found." at bounding box center [294, 144] width 452 height 211
click at [466, 5] on span "Mode" at bounding box center [466, 6] width 9 height 5
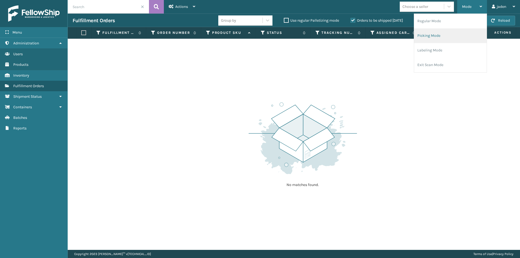
click at [434, 39] on li "Picking Mode" at bounding box center [450, 35] width 73 height 15
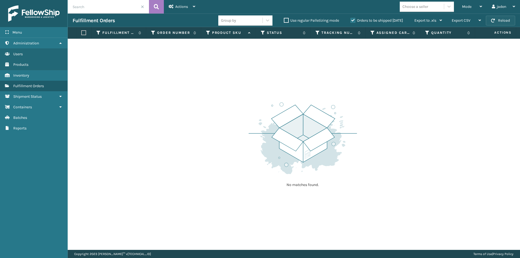
click at [492, 21] on span "button" at bounding box center [493, 21] width 4 height 4
